Goal: Contribute content: Contribute content

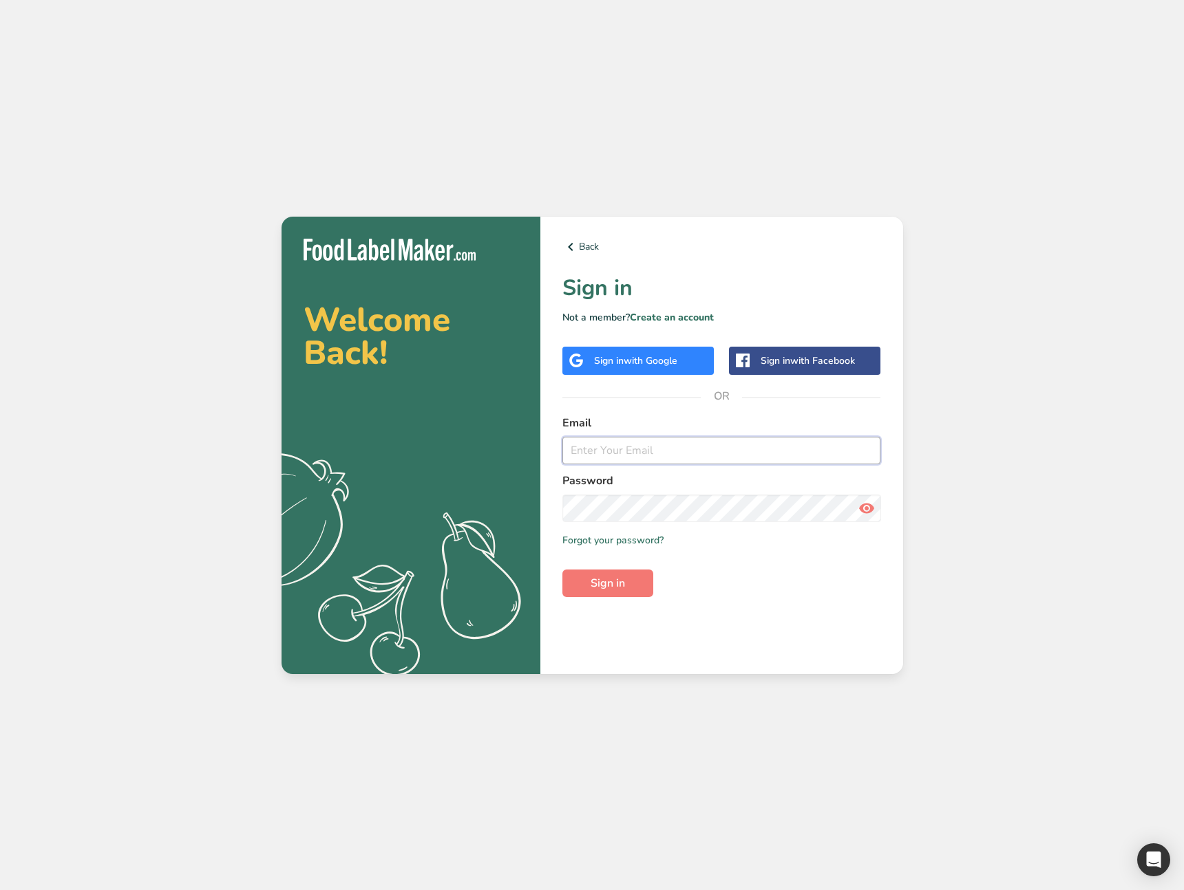
click at [645, 456] on input "email" at bounding box center [721, 451] width 319 height 28
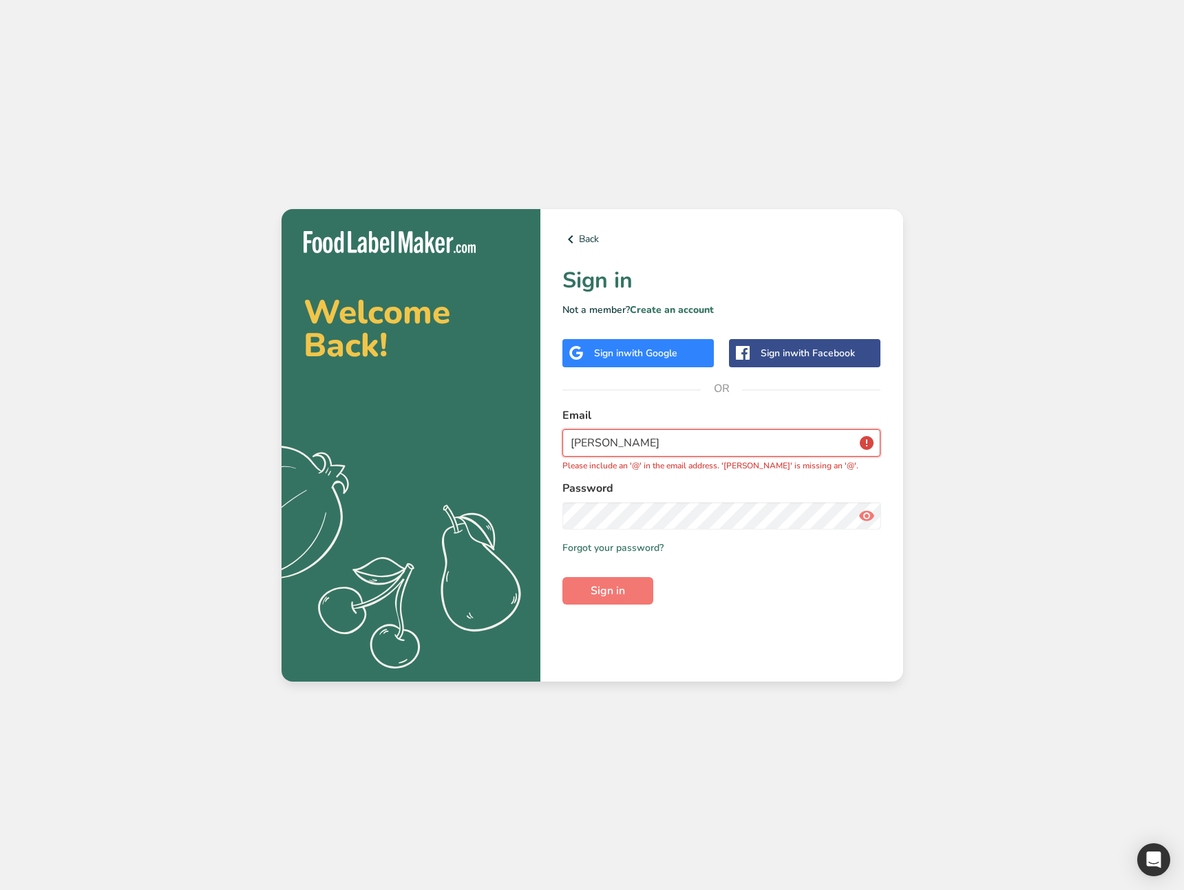
type input "[EMAIL_ADDRESS][DOMAIN_NAME]"
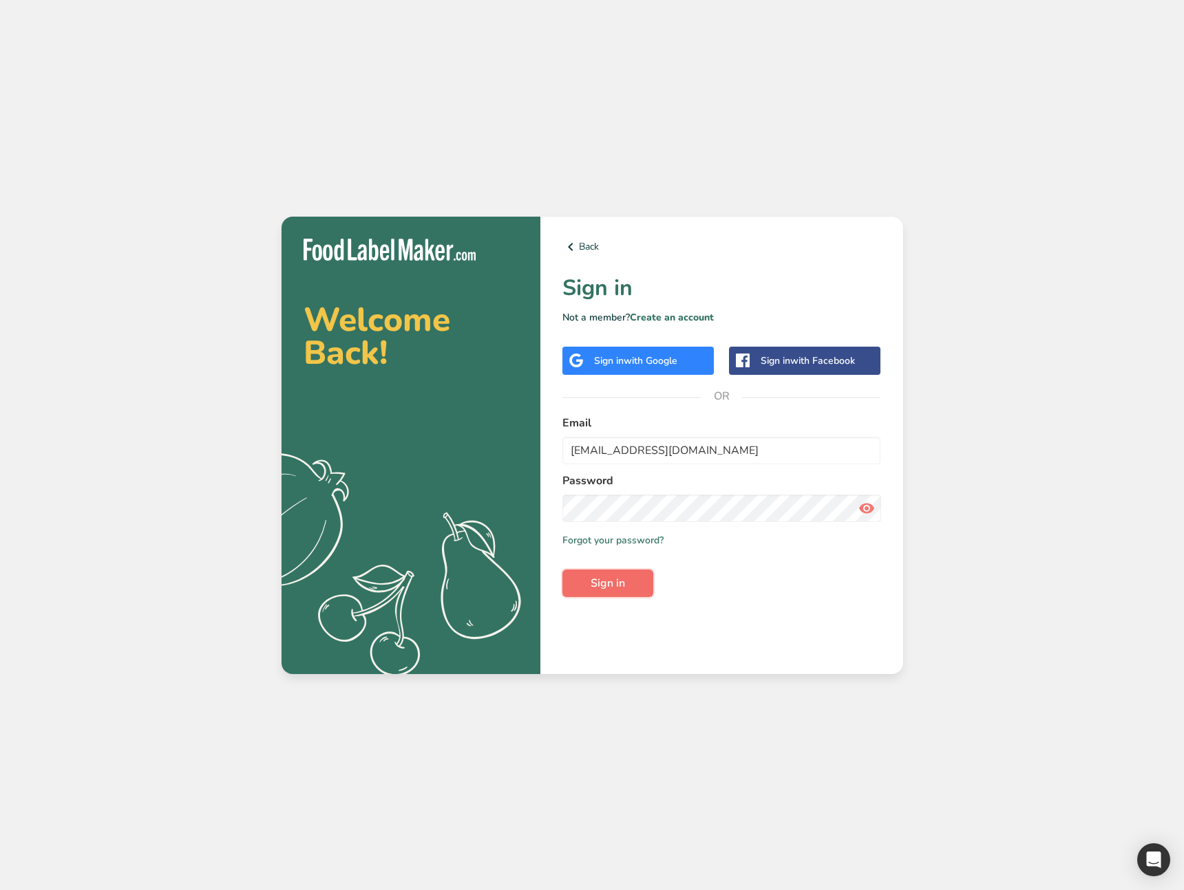
click at [612, 577] on span "Sign in" at bounding box center [607, 583] width 34 height 17
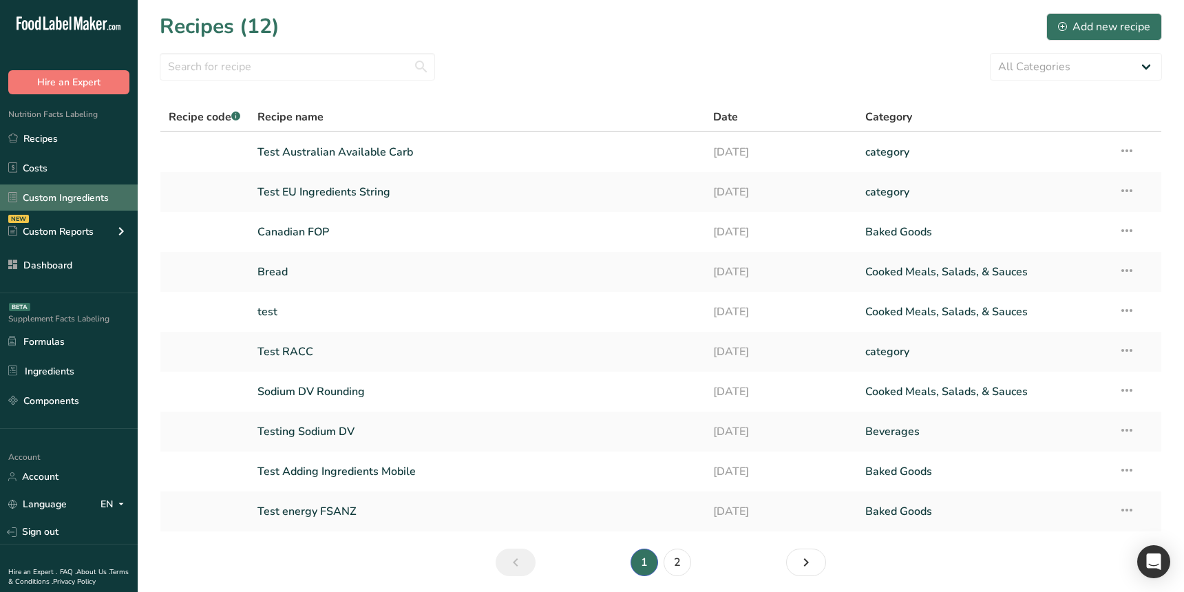
click at [78, 192] on link "Custom Ingredients" at bounding box center [69, 197] width 138 height 26
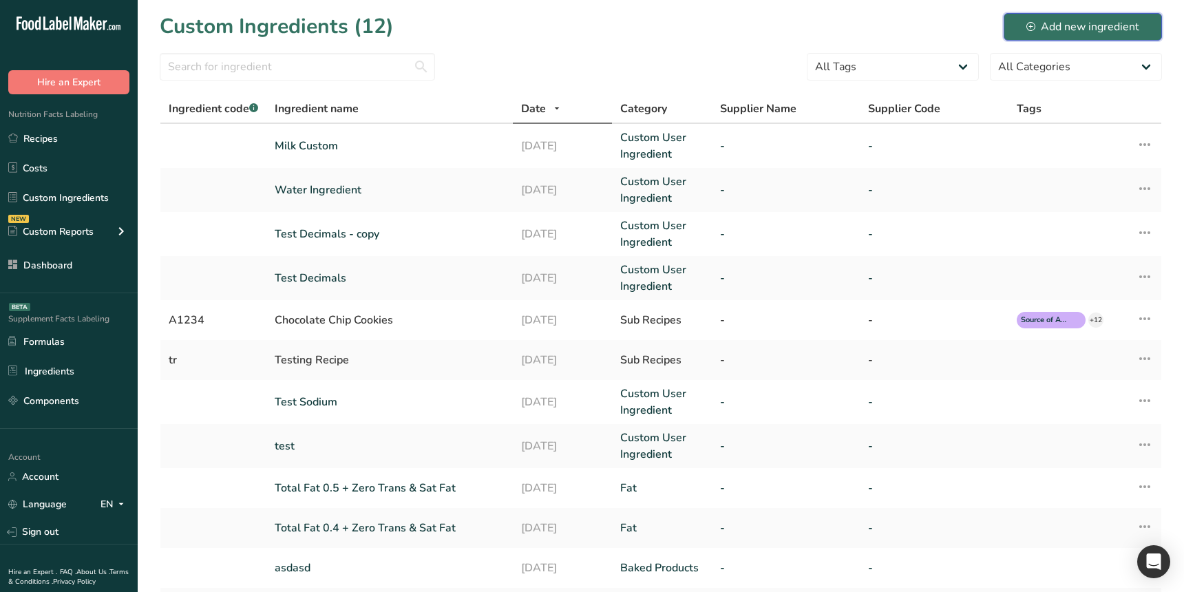
click at [1031, 22] on icon at bounding box center [1030, 26] width 9 height 9
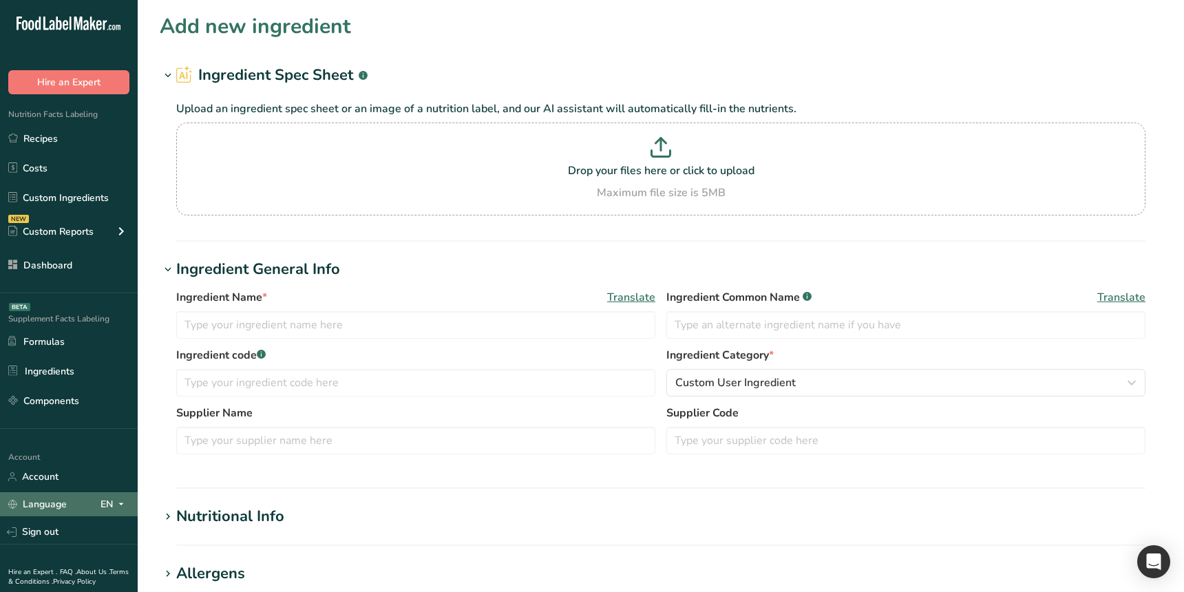
click at [116, 502] on icon at bounding box center [121, 503] width 11 height 17
click at [85, 550] on div "Spanish" at bounding box center [71, 554] width 96 height 25
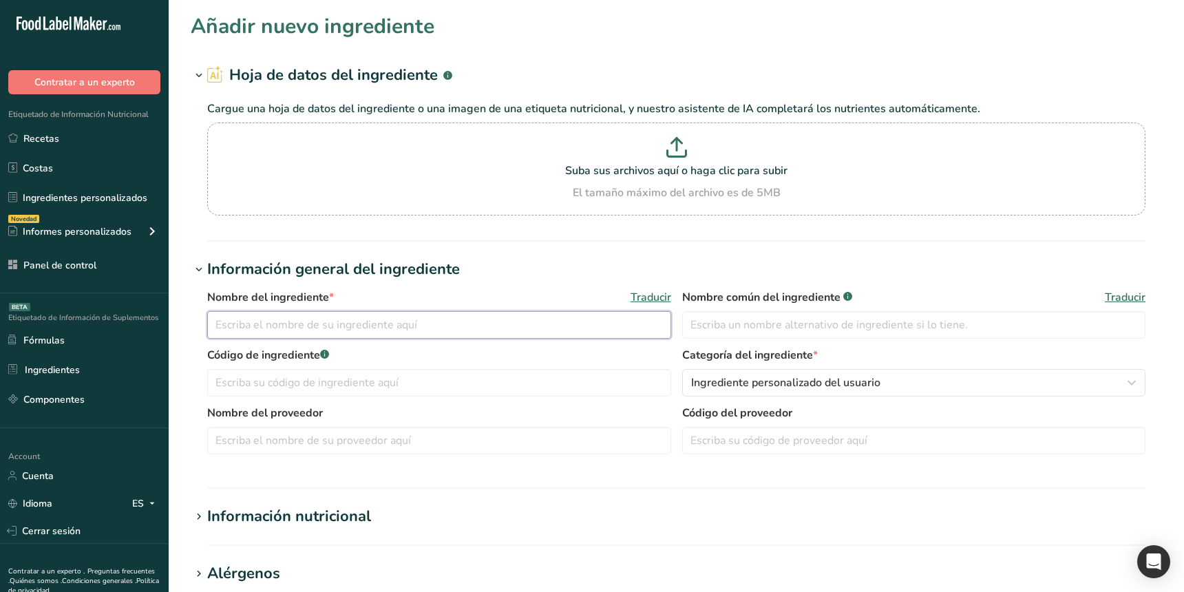
click at [266, 336] on input "text" at bounding box center [439, 325] width 464 height 28
click at [524, 289] on div "Nombre del ingrediente * Traducir" at bounding box center [439, 297] width 464 height 17
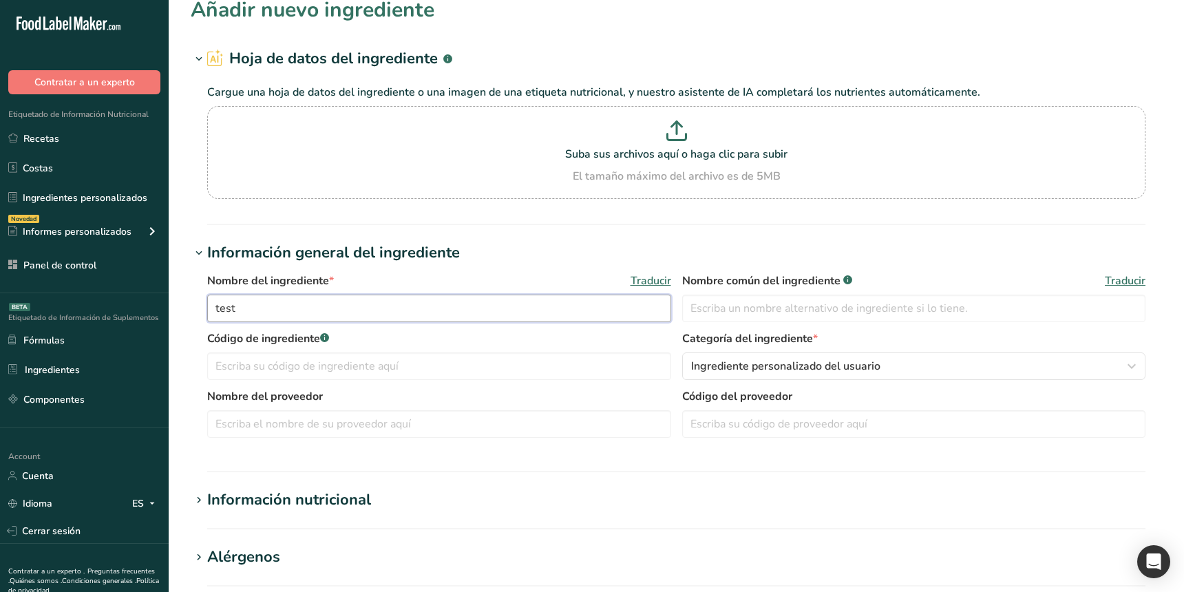
click at [420, 314] on input "test" at bounding box center [439, 309] width 464 height 28
type input "test es"
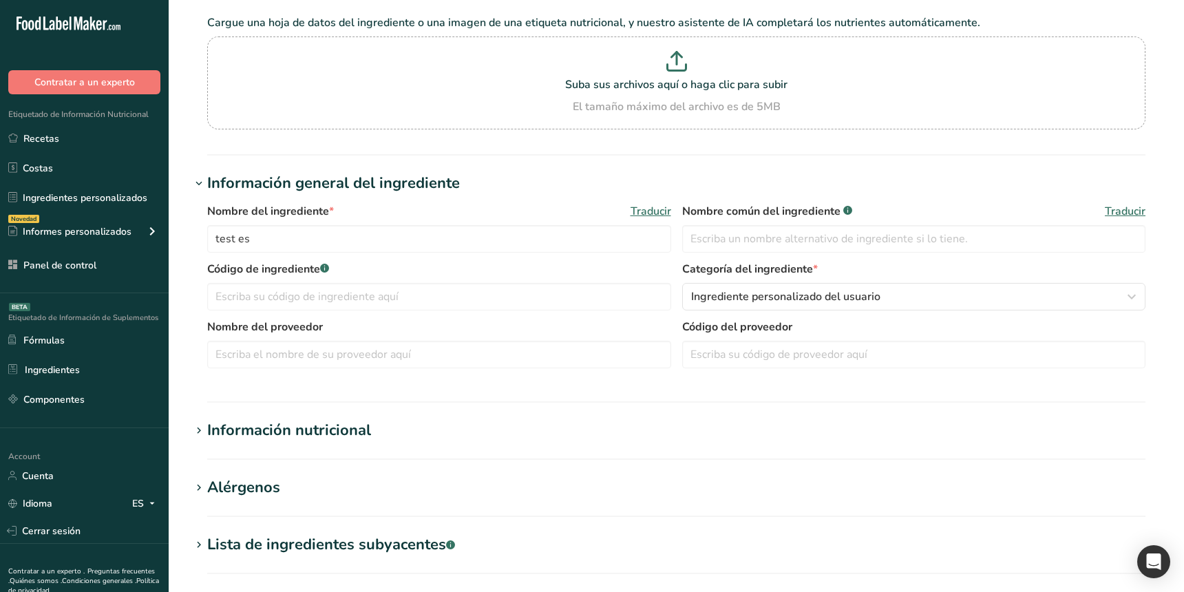
scroll to position [39, 0]
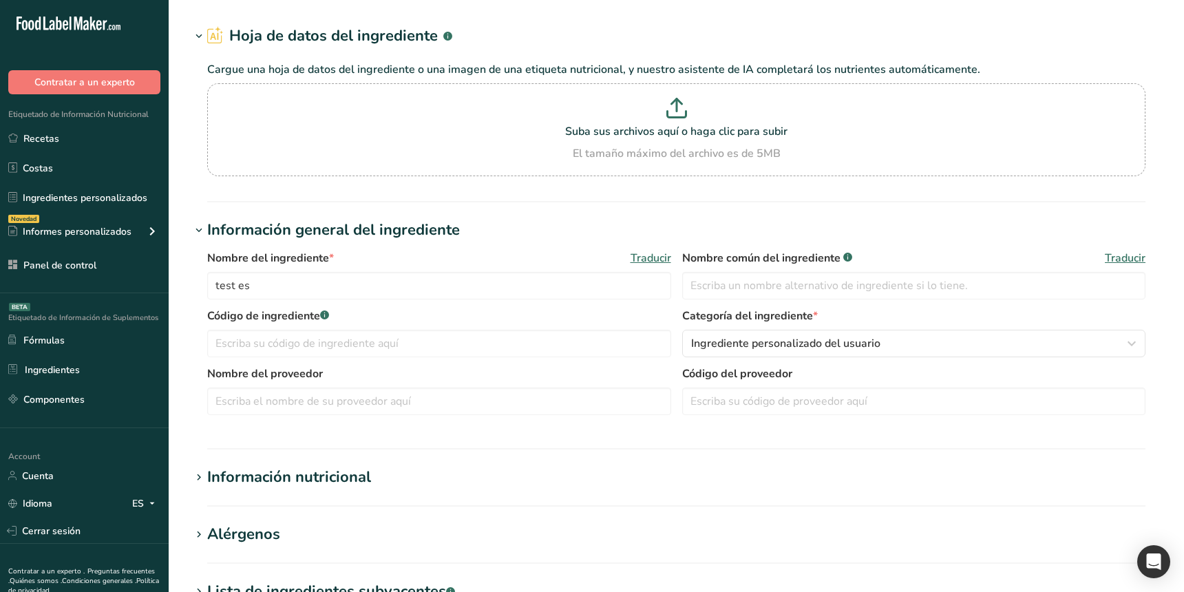
click at [378, 478] on h1 "Información nutricional" at bounding box center [676, 477] width 971 height 23
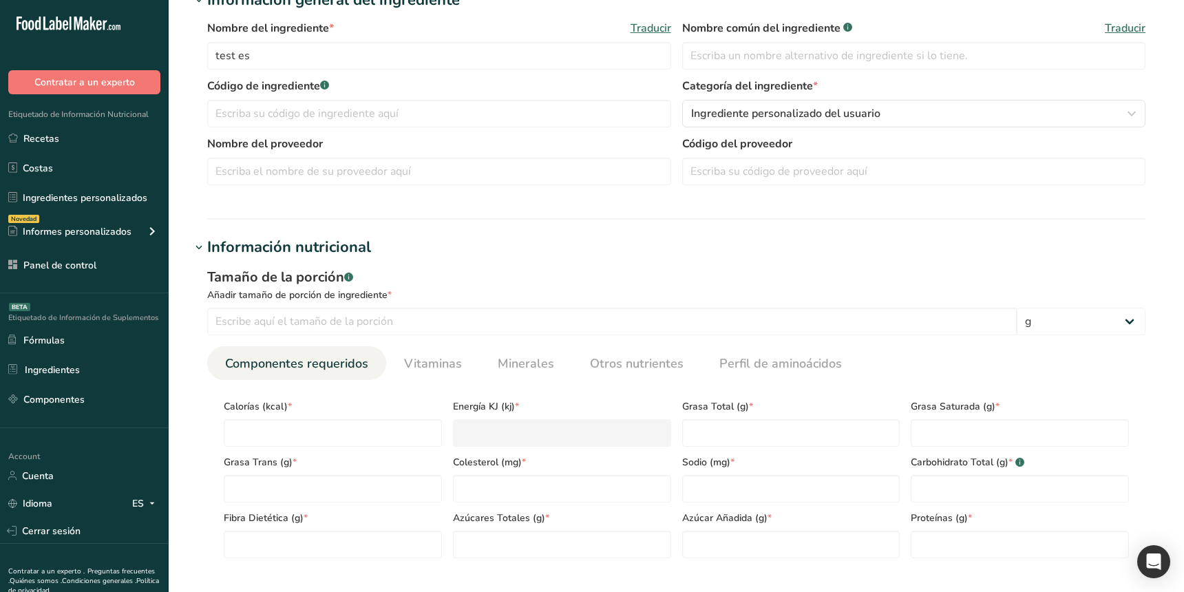
scroll to position [297, 0]
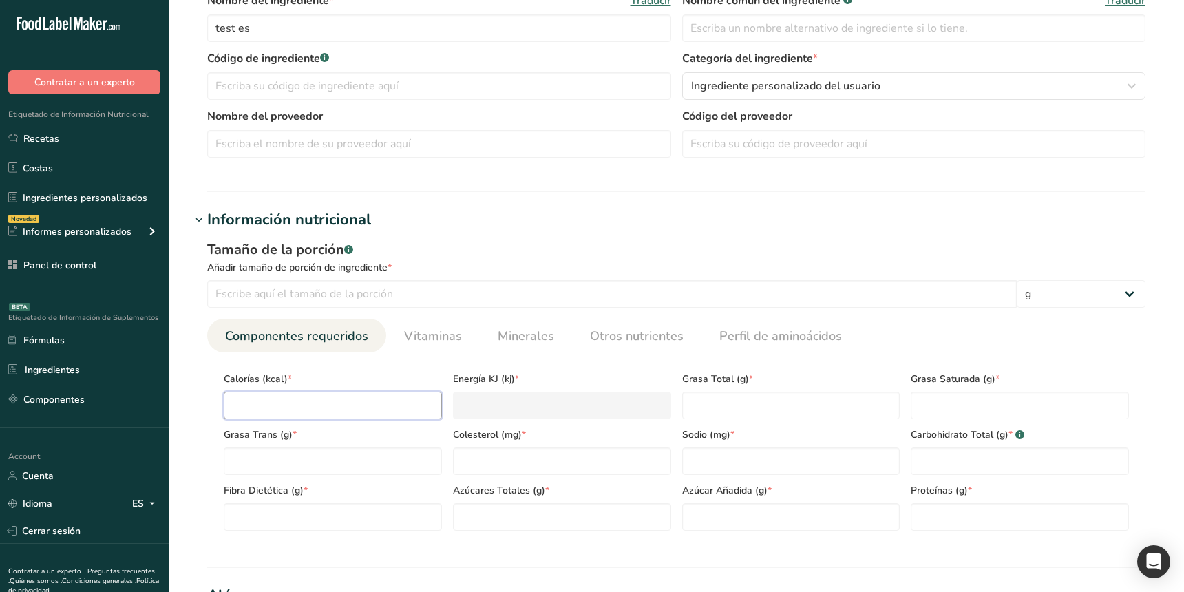
click at [371, 408] on input "number" at bounding box center [333, 406] width 218 height 28
type input "1"
type KJ "4.2"
type input "12"
type KJ "50.2"
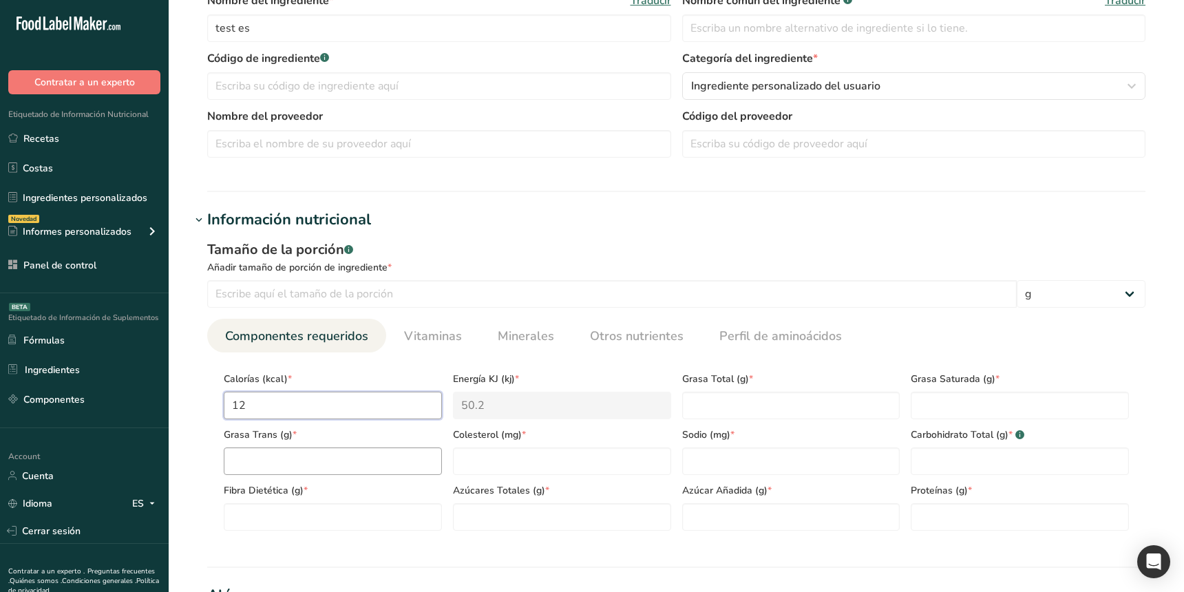
type input "12"
click at [347, 460] on Fat "number" at bounding box center [333, 461] width 218 height 28
type Fat "12"
drag, startPoint x: 339, startPoint y: 519, endPoint x: 404, endPoint y: 514, distance: 64.9
click at [340, 519] on Fiber "number" at bounding box center [333, 517] width 218 height 28
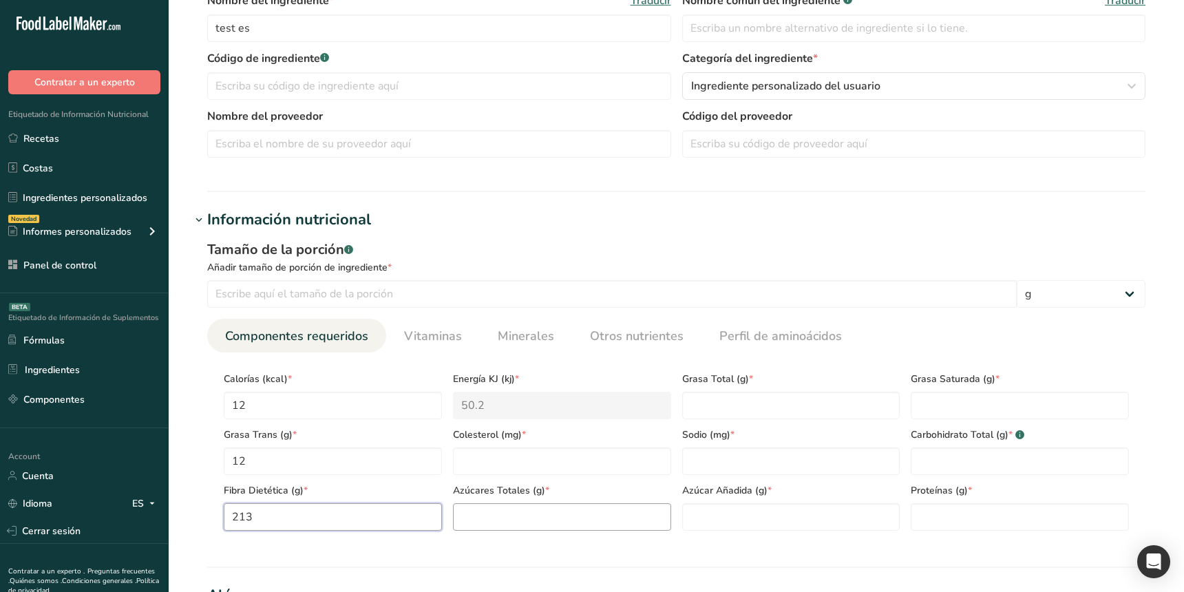
type Fiber "213"
click at [509, 511] on Sugars "number" at bounding box center [562, 517] width 218 height 28
type Sugars "12312"
drag, startPoint x: 579, startPoint y: 465, endPoint x: 613, endPoint y: 465, distance: 34.4
click at [579, 465] on input "number" at bounding box center [562, 461] width 218 height 28
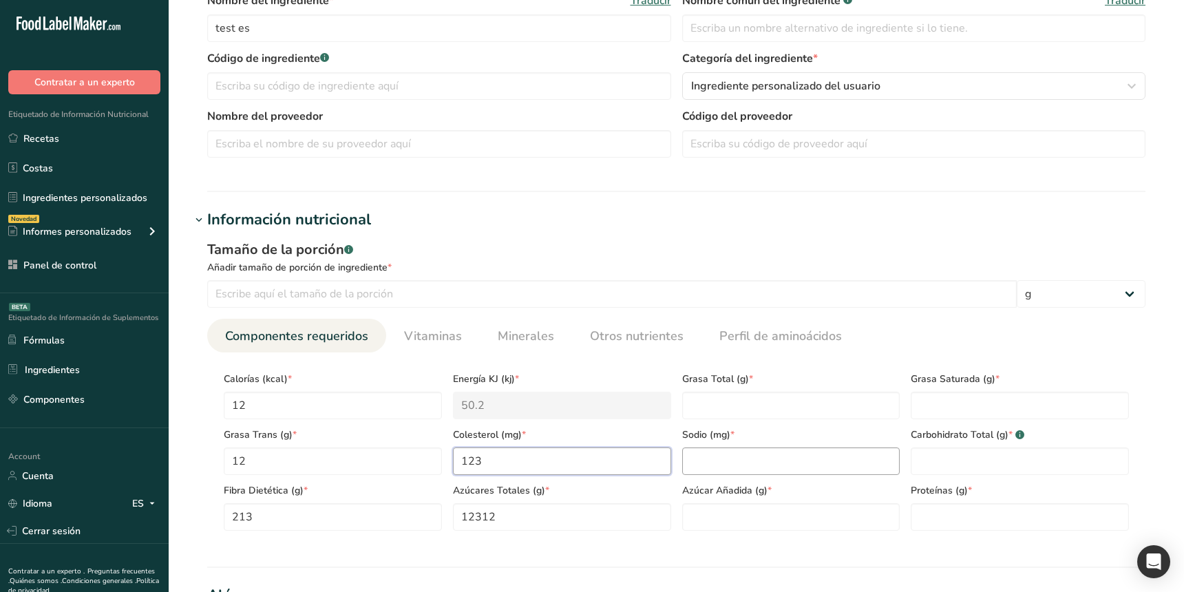
type input "123"
click at [776, 451] on input "number" at bounding box center [791, 461] width 218 height 28
type input "231"
drag, startPoint x: 768, startPoint y: 400, endPoint x: 788, endPoint y: 470, distance: 73.0
click at [768, 400] on Fat "number" at bounding box center [791, 406] width 218 height 28
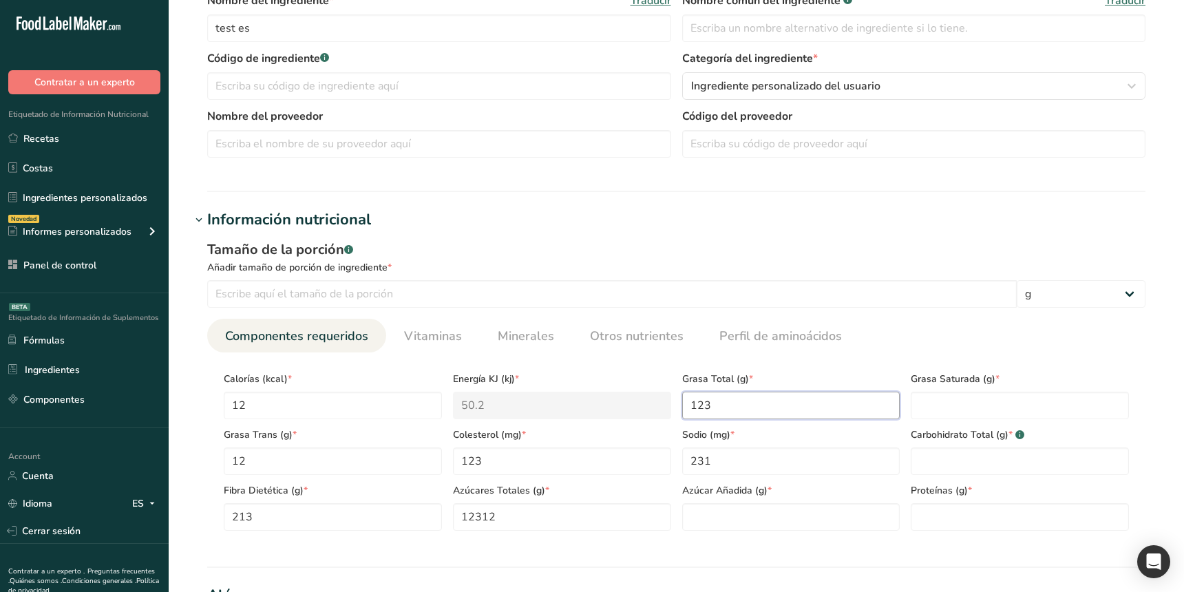
type Fat "123"
click at [776, 513] on Sugars "number" at bounding box center [791, 517] width 218 height 28
type Sugars "123"
drag, startPoint x: 959, startPoint y: 515, endPoint x: 963, endPoint y: 487, distance: 28.4
click at [959, 514] on input "number" at bounding box center [1019, 517] width 218 height 28
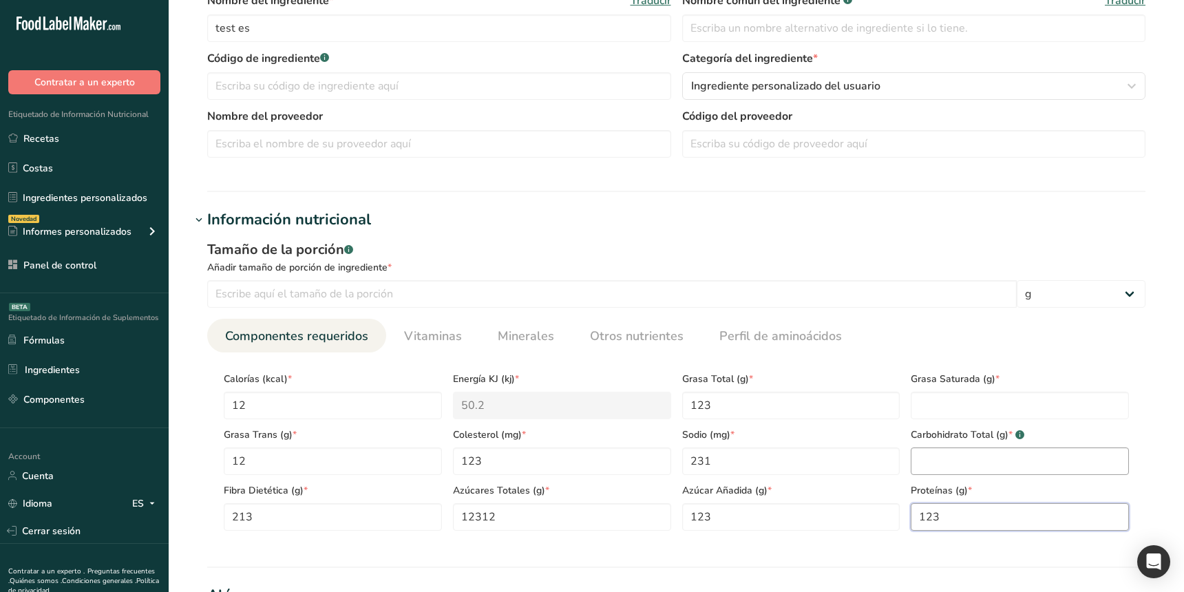
type input "123"
click at [957, 467] on Carbohydrates "number" at bounding box center [1019, 461] width 218 height 28
type Carbohydrates "123"
click at [970, 405] on Fat "number" at bounding box center [1019, 406] width 218 height 28
type Fat "123"
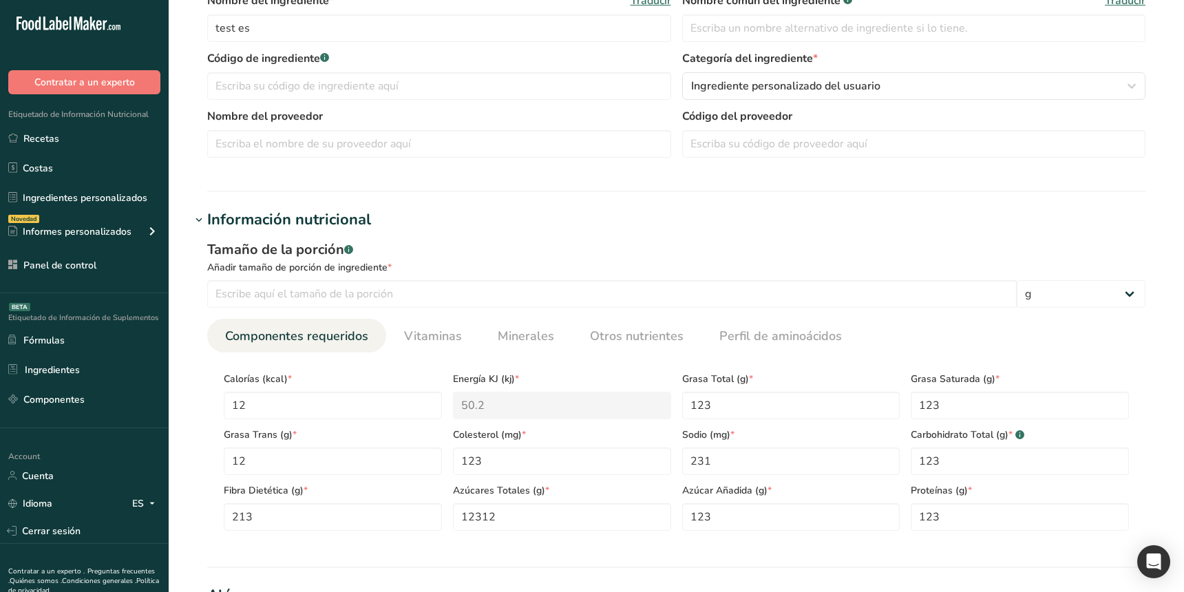
click at [979, 333] on ul "Componentes requeridos Vitaminas Minerales Otros nutrientes Perfil de aminoácid…" at bounding box center [676, 336] width 938 height 34
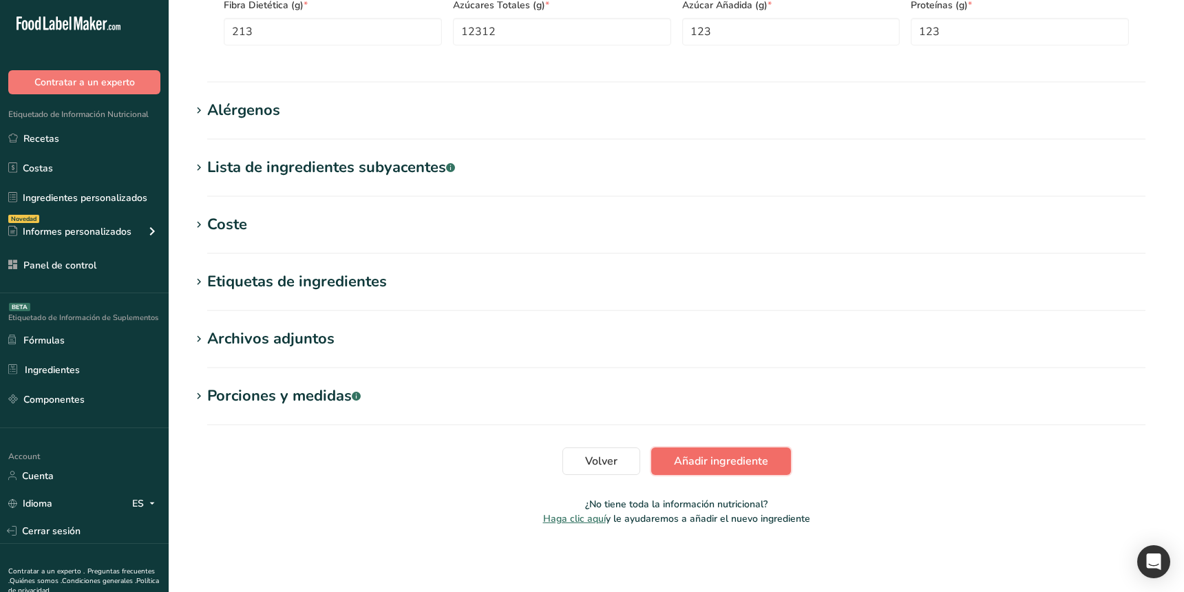
click at [702, 466] on span "Añadir ingrediente" at bounding box center [721, 461] width 94 height 17
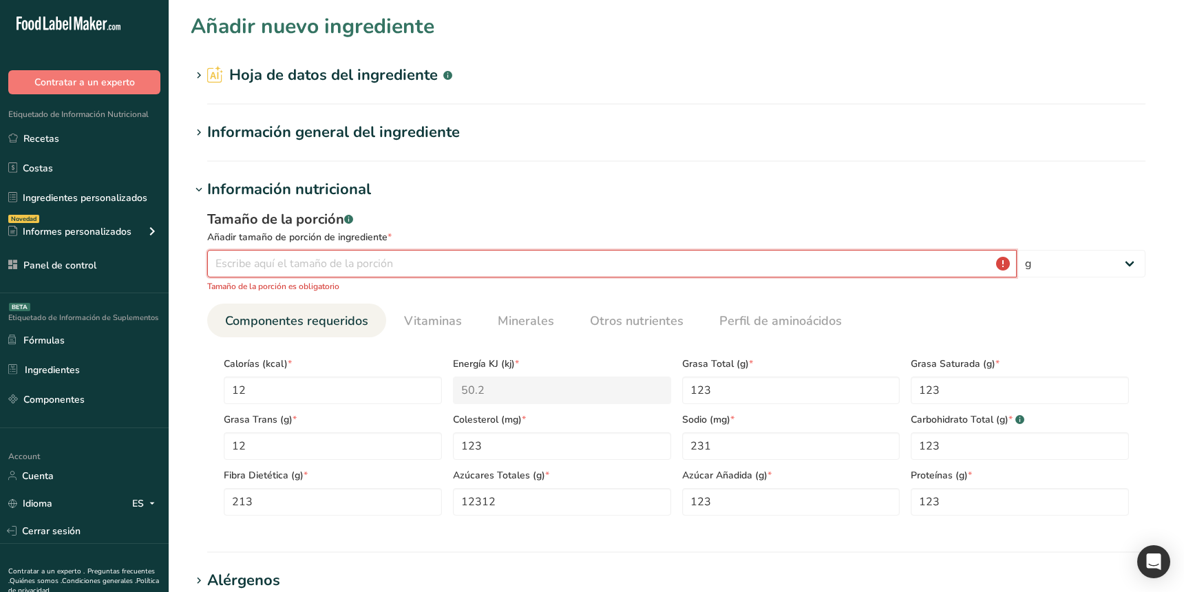
click at [354, 265] on input "number" at bounding box center [611, 264] width 809 height 28
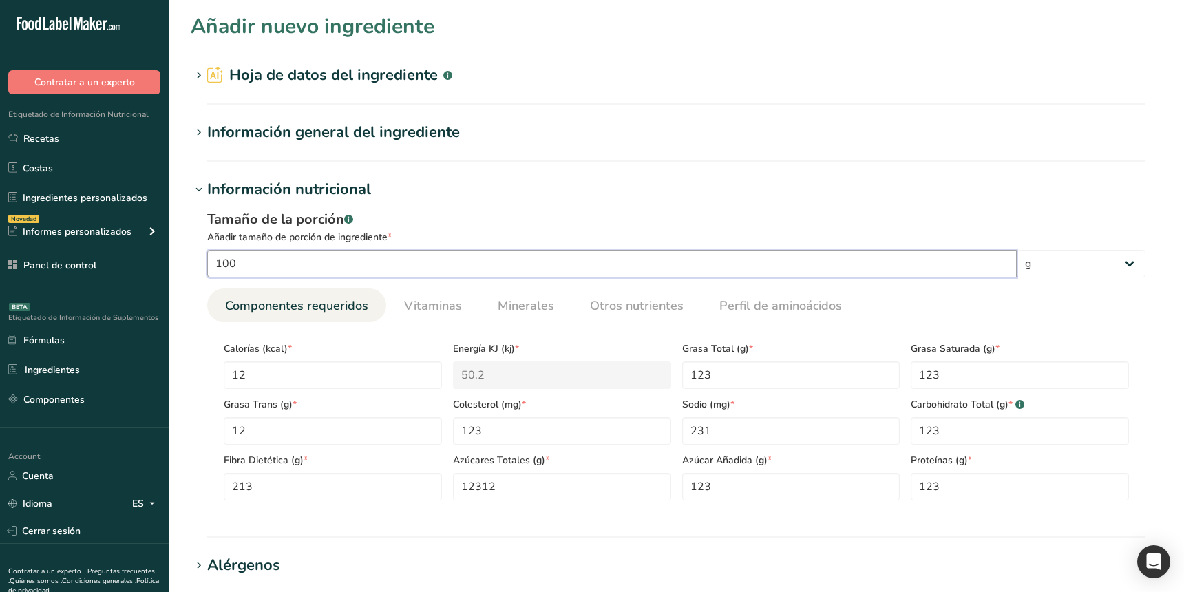
type input "100"
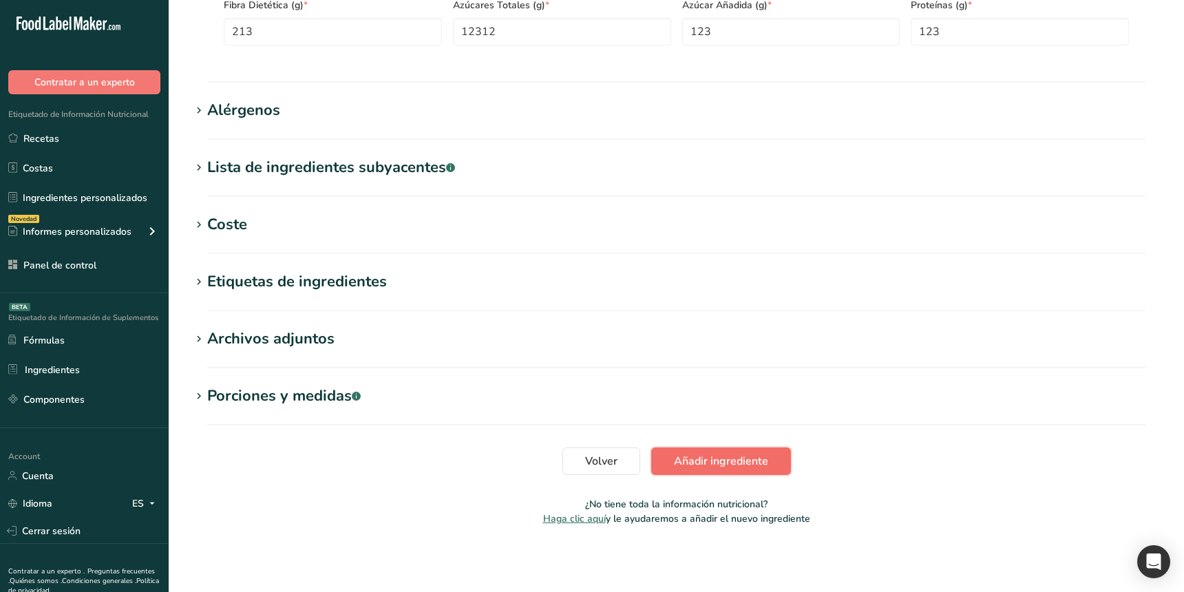
click at [734, 458] on span "Añadir ingrediente" at bounding box center [721, 461] width 94 height 17
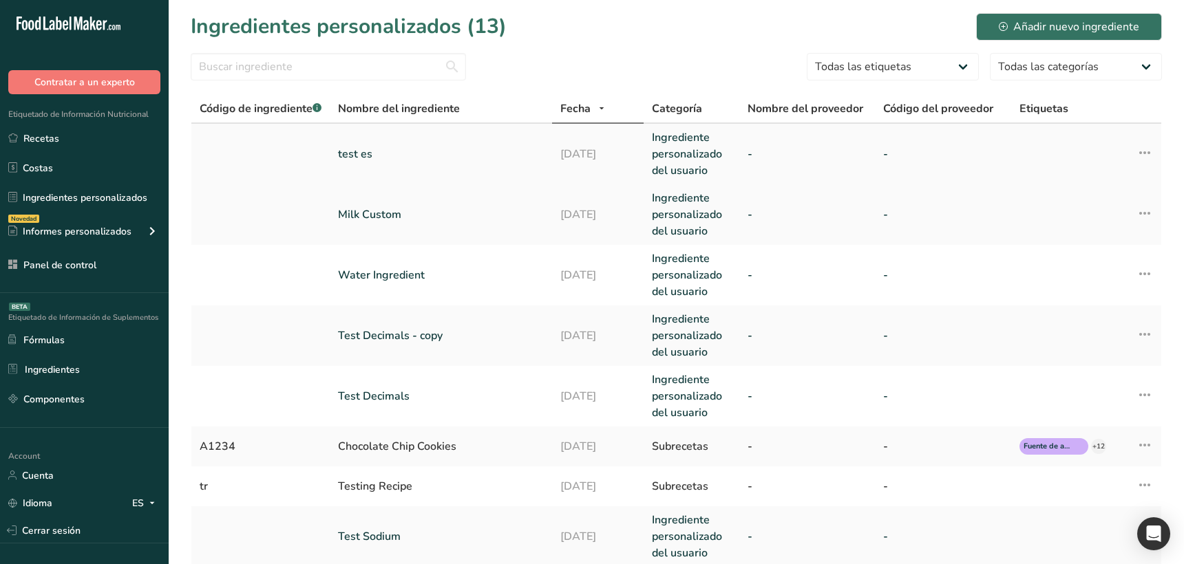
click at [401, 163] on td "test es" at bounding box center [441, 154] width 222 height 61
click at [377, 156] on link "test es" at bounding box center [441, 154] width 206 height 17
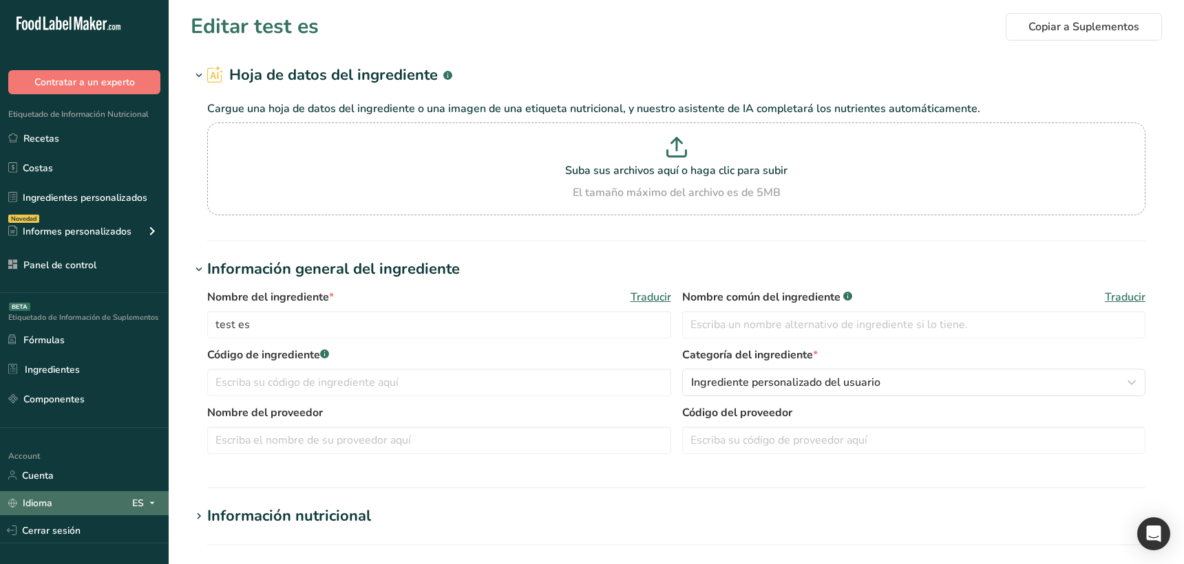
click at [151, 507] on icon at bounding box center [152, 503] width 11 height 17
click at [85, 531] on div "English" at bounding box center [75, 527] width 96 height 25
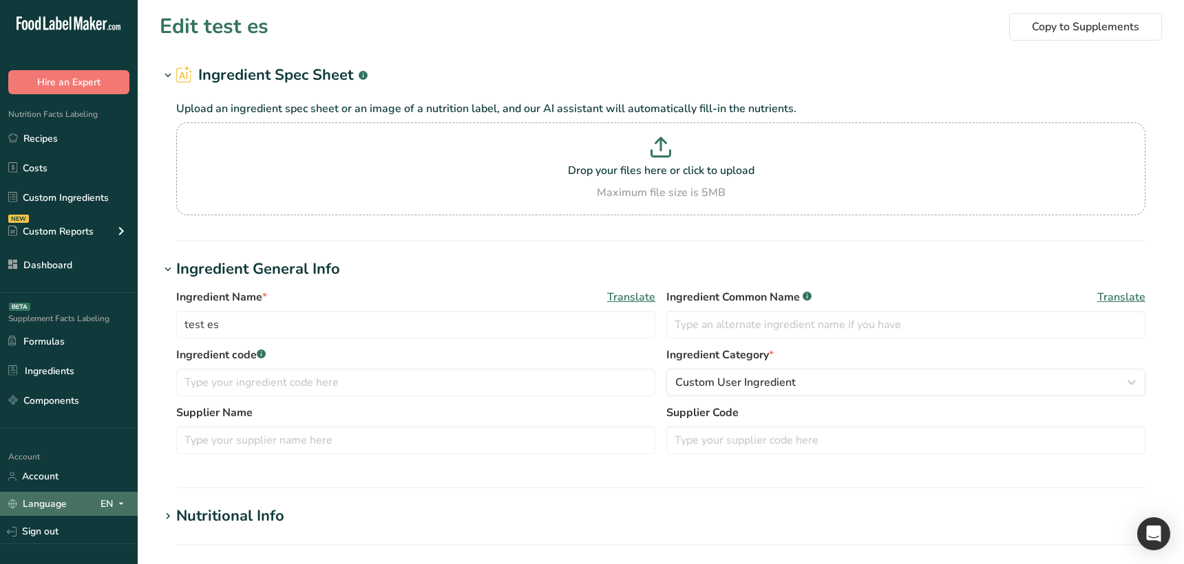
click at [120, 503] on icon at bounding box center [121, 503] width 11 height 17
click at [95, 547] on div "Spanish" at bounding box center [71, 554] width 96 height 25
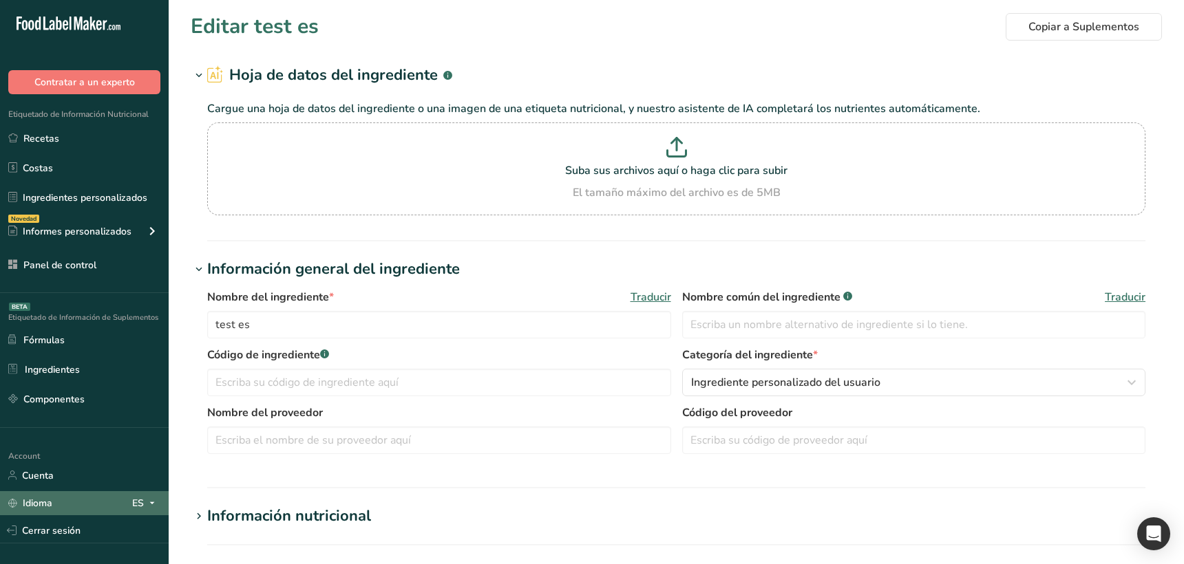
drag, startPoint x: 137, startPoint y: 504, endPoint x: 105, endPoint y: 512, distance: 33.4
click at [136, 504] on div "ES" at bounding box center [146, 503] width 28 height 17
click at [77, 527] on div "English" at bounding box center [75, 527] width 96 height 25
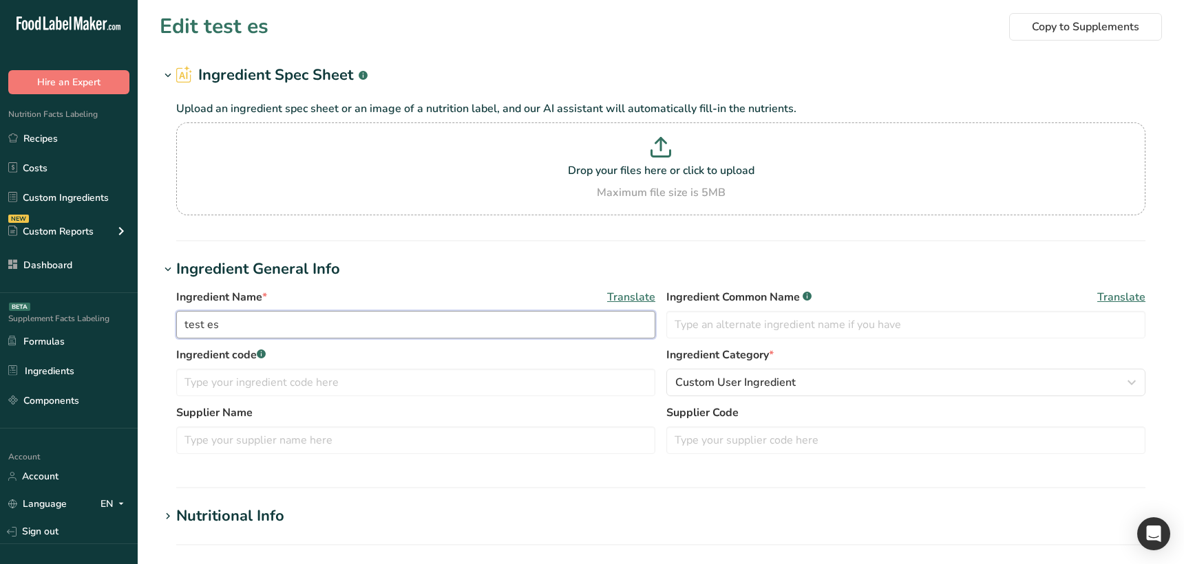
drag, startPoint x: 275, startPoint y: 331, endPoint x: 180, endPoint y: 330, distance: 95.0
click at [180, 330] on input "test es" at bounding box center [415, 325] width 479 height 28
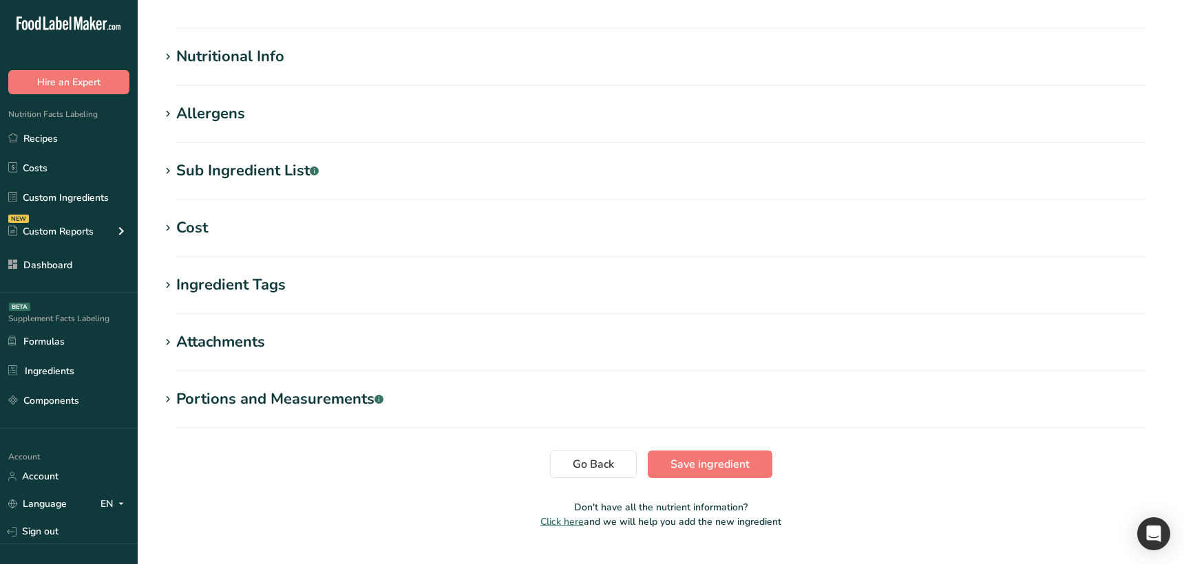
scroll to position [491, 0]
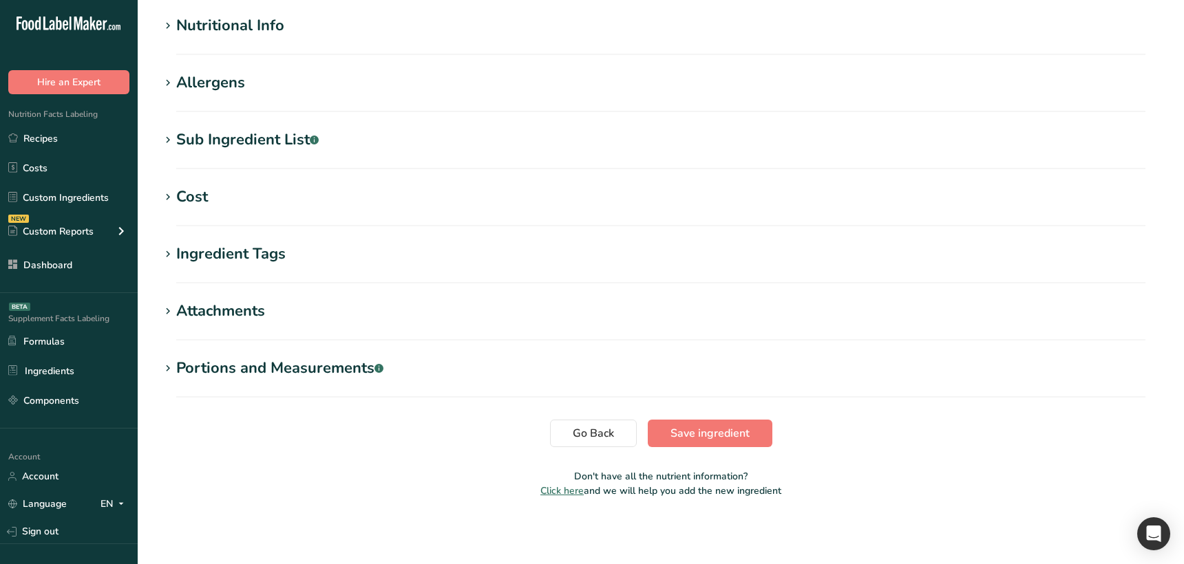
drag, startPoint x: 389, startPoint y: 460, endPoint x: 190, endPoint y: 557, distance: 221.6
click at [389, 461] on section "Edit Copy to Supplements Ingredient Spec Sheet .a-a{fill:#347362;}.b-a{fill:#ff…" at bounding box center [661, 14] width 1046 height 1011
click at [275, 467] on section "Edit Copy to Supplements Ingredient Spec Sheet .a-a{fill:#347362;}.b-a{fill:#ff…" at bounding box center [661, 14] width 1046 height 1011
click at [274, 464] on section "Edit Copy to Supplements Ingredient Spec Sheet .a-a{fill:#347362;}.b-a{fill:#ff…" at bounding box center [661, 14] width 1046 height 1011
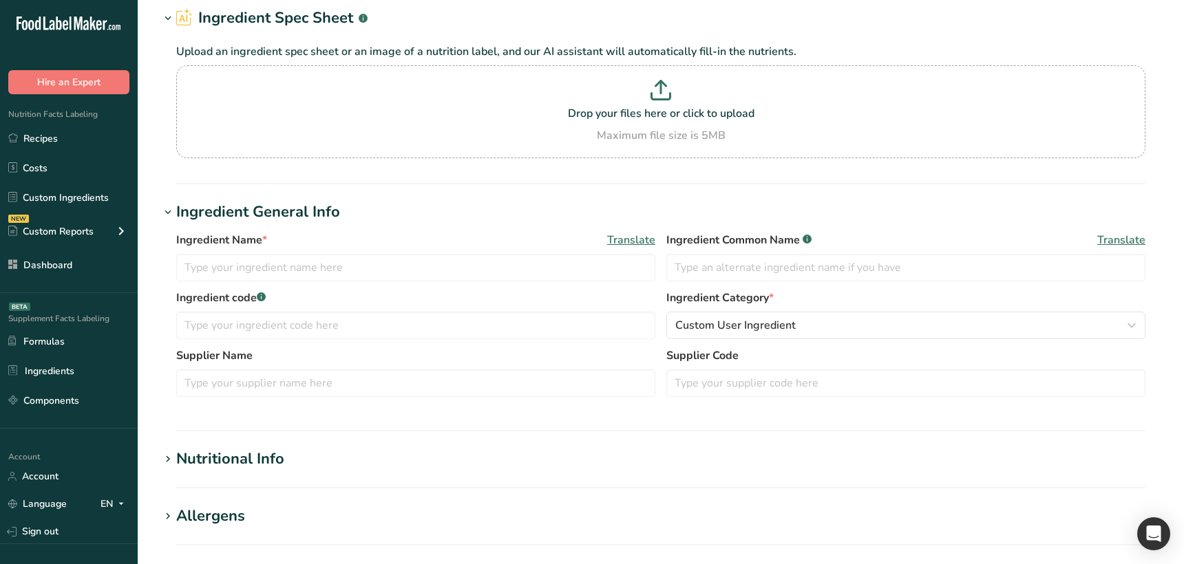
scroll to position [0, 0]
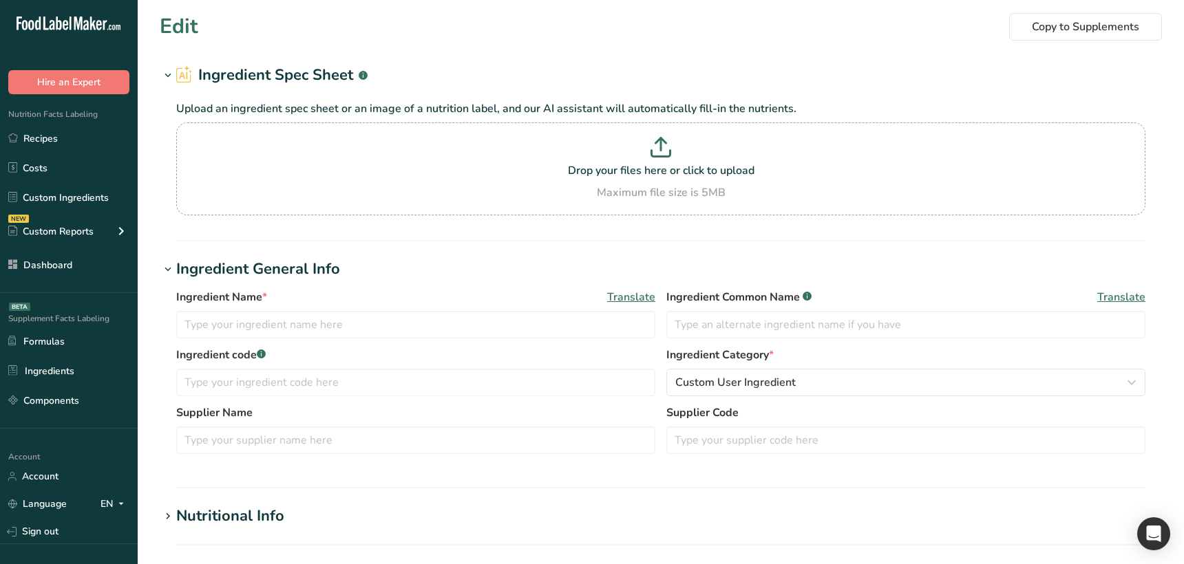
click at [619, 300] on span "Translate" at bounding box center [631, 297] width 48 height 17
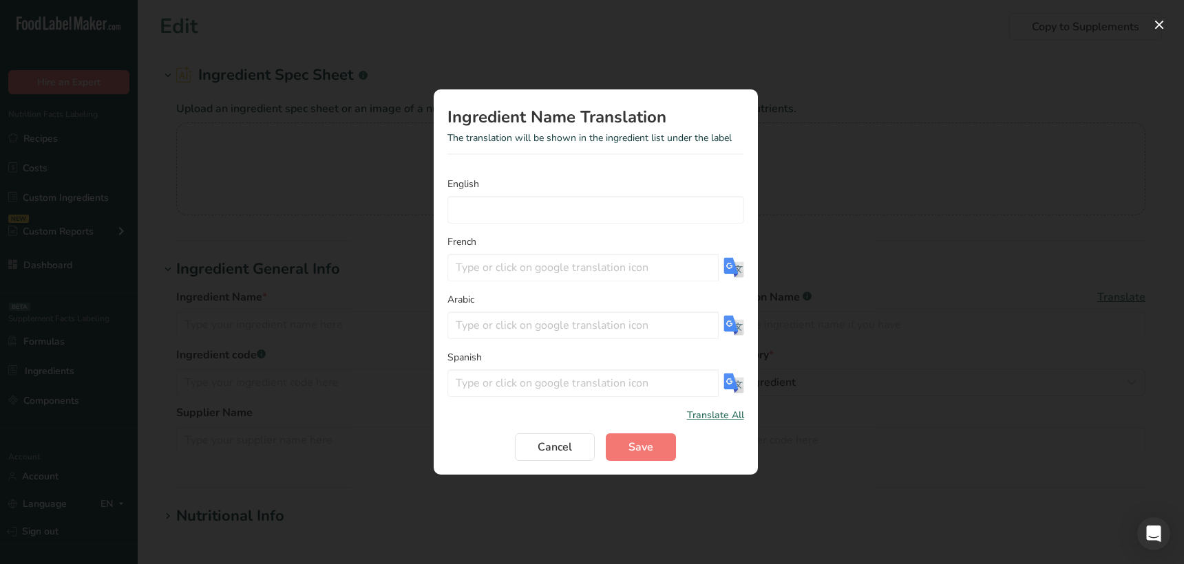
drag, startPoint x: 359, startPoint y: 323, endPoint x: 323, endPoint y: 332, distance: 37.1
click at [355, 323] on div "Translation Modal" at bounding box center [592, 282] width 1184 height 564
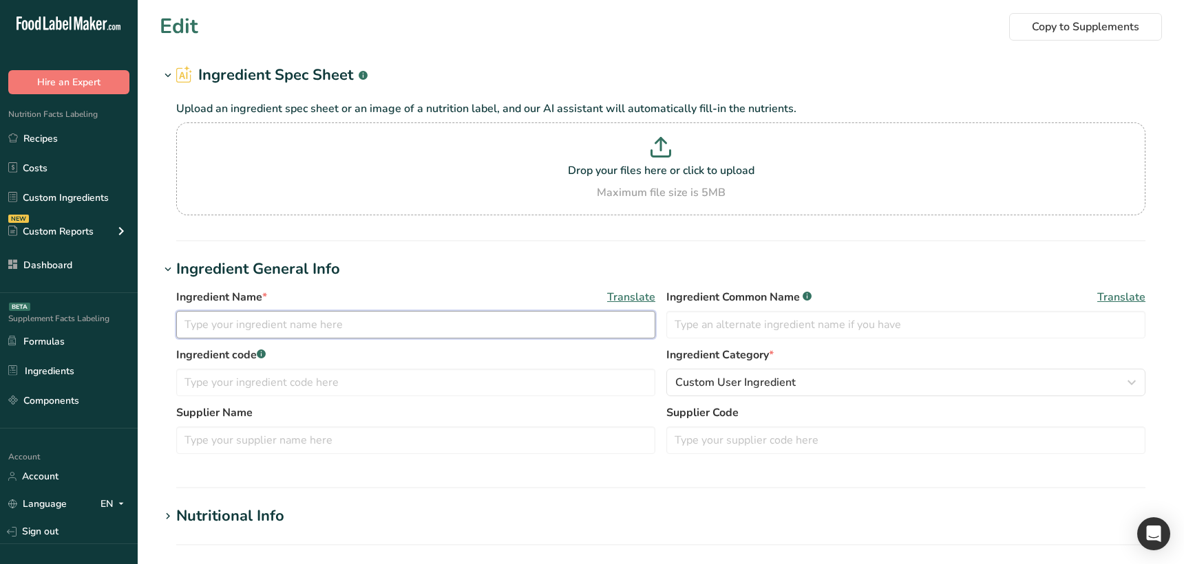
click at [312, 328] on input "text" at bounding box center [415, 325] width 479 height 28
type input "test"
drag, startPoint x: 412, startPoint y: 345, endPoint x: 487, endPoint y: 340, distance: 74.5
click at [422, 345] on div "Ingredient Name * Translate test Ingredient Common Name .a-a{fill:#347362;}.b-a…" at bounding box center [660, 318] width 969 height 58
click at [643, 292] on span "Translate" at bounding box center [631, 297] width 48 height 17
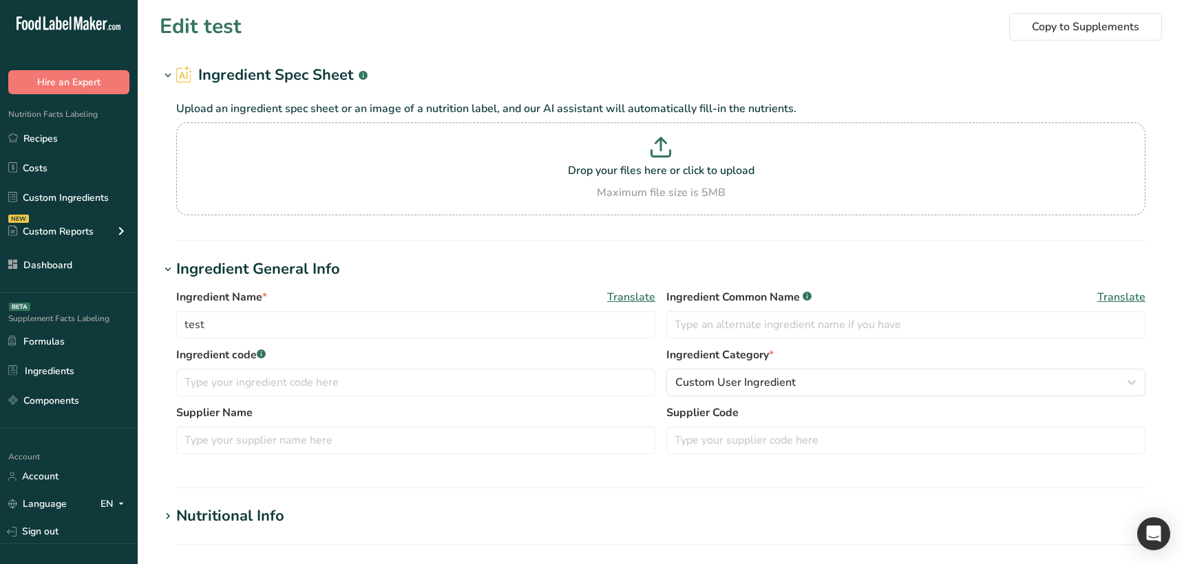
click at [551, 454] on div "Supplier Name Supplier Code" at bounding box center [660, 434] width 969 height 58
click at [480, 541] on section "Nutritional Info Serving Size .a-a{fill:#347362;}.b-a{fill:#fff;} Add ingredien…" at bounding box center [661, 525] width 1002 height 41
click at [64, 527] on link "Sign out" at bounding box center [69, 532] width 138 height 24
click at [30, 527] on link "Sign out" at bounding box center [69, 532] width 138 height 24
